Goal: Transaction & Acquisition: Purchase product/service

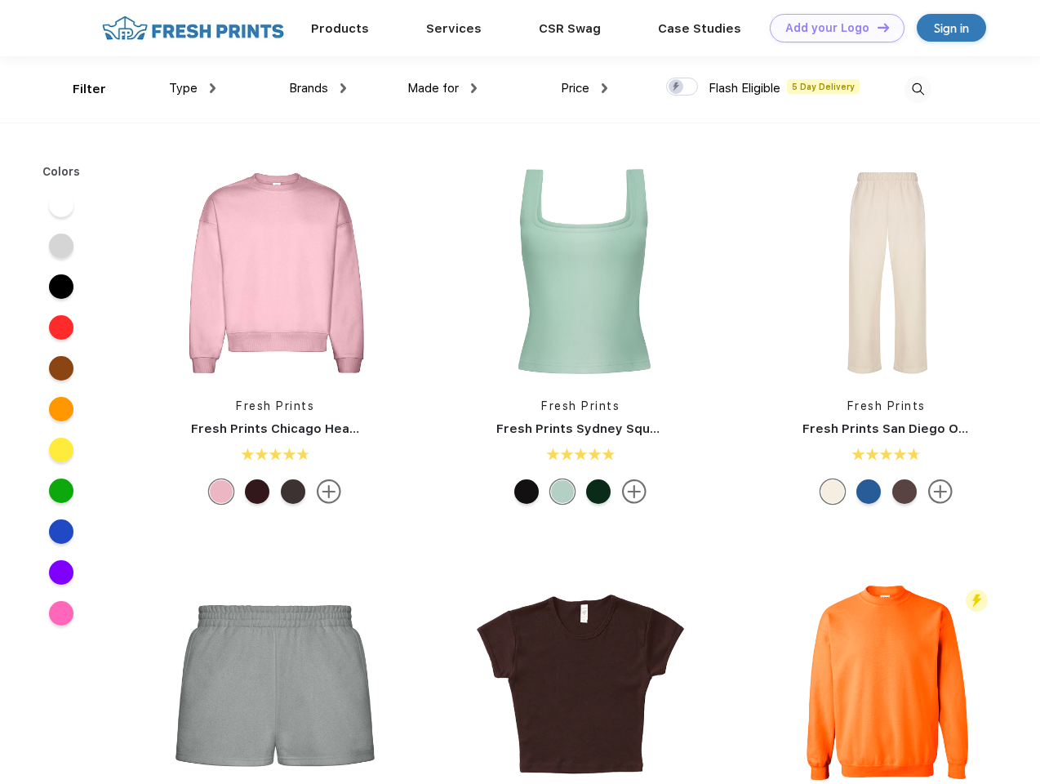
click at [831, 28] on link "Add your Logo Design Tool" at bounding box center [837, 28] width 135 height 29
click at [0, 0] on div "Design Tool" at bounding box center [0, 0] width 0 height 0
click at [876, 27] on link "Add your Logo Design Tool" at bounding box center [837, 28] width 135 height 29
click at [78, 89] on div "Filter" at bounding box center [89, 89] width 33 height 19
click at [193, 88] on span "Type" at bounding box center [183, 88] width 29 height 15
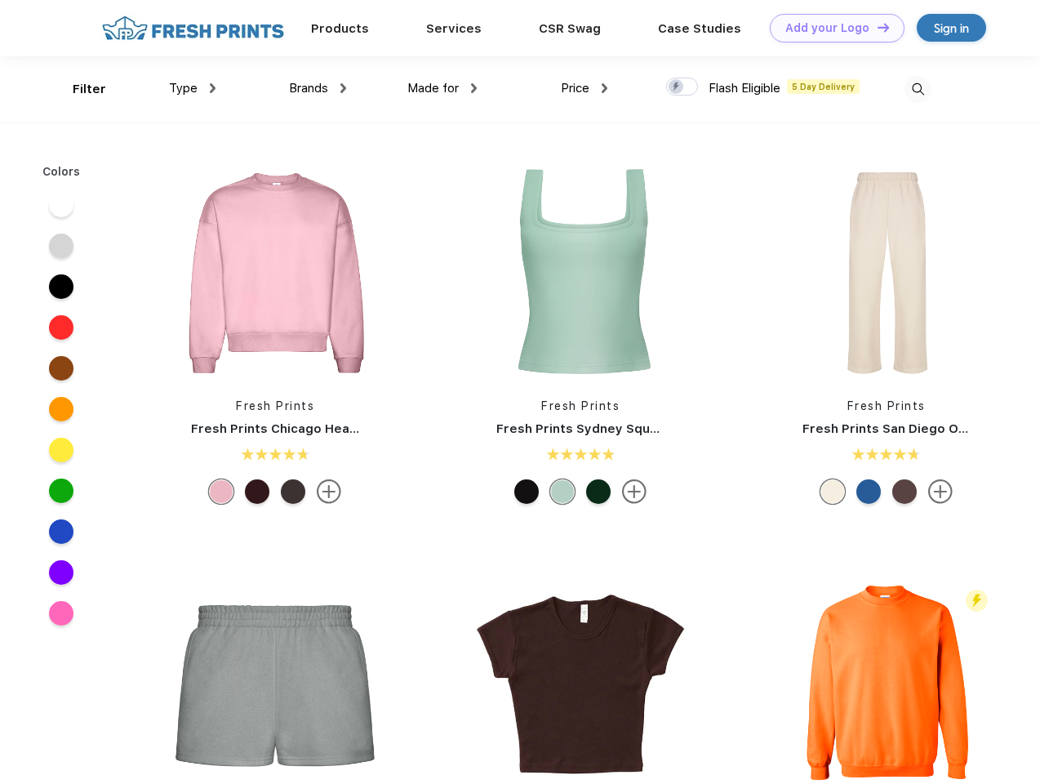
click at [318, 88] on span "Brands" at bounding box center [308, 88] width 39 height 15
click at [443, 88] on span "Made for" at bounding box center [432, 88] width 51 height 15
click at [585, 88] on span "Price" at bounding box center [575, 88] width 29 height 15
click at [683, 87] on div at bounding box center [682, 87] width 32 height 18
click at [677, 87] on input "checkbox" at bounding box center [671, 82] width 11 height 11
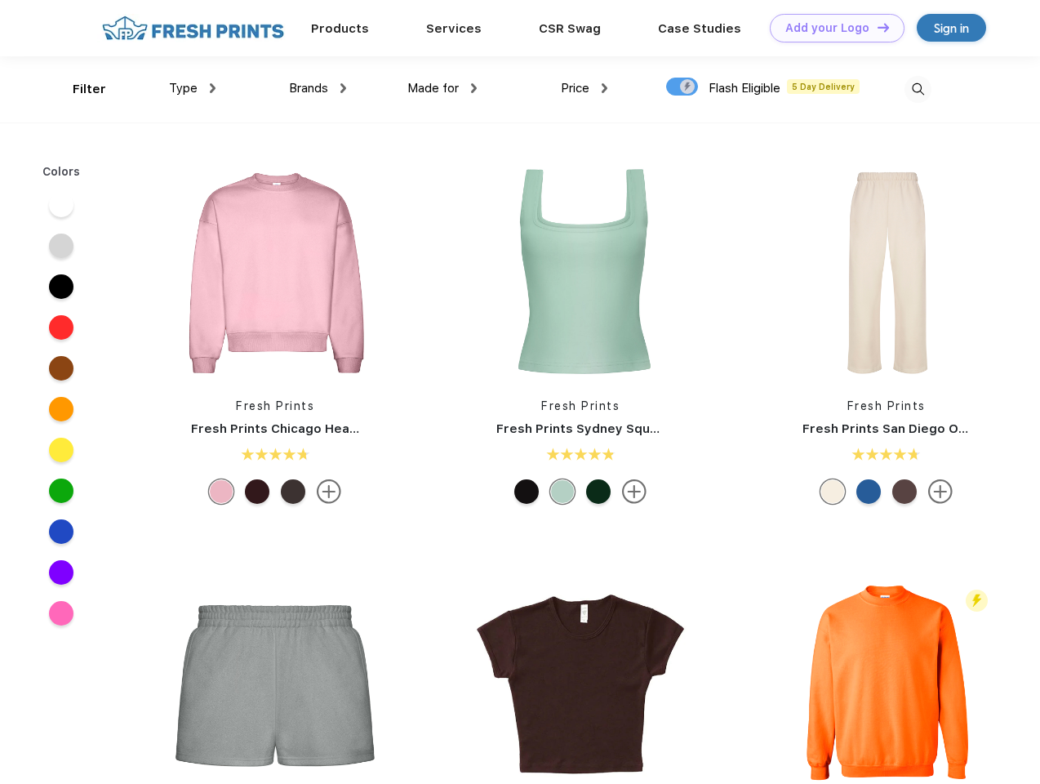
click at [918, 89] on img at bounding box center [918, 89] width 27 height 27
